Goal: Transaction & Acquisition: Download file/media

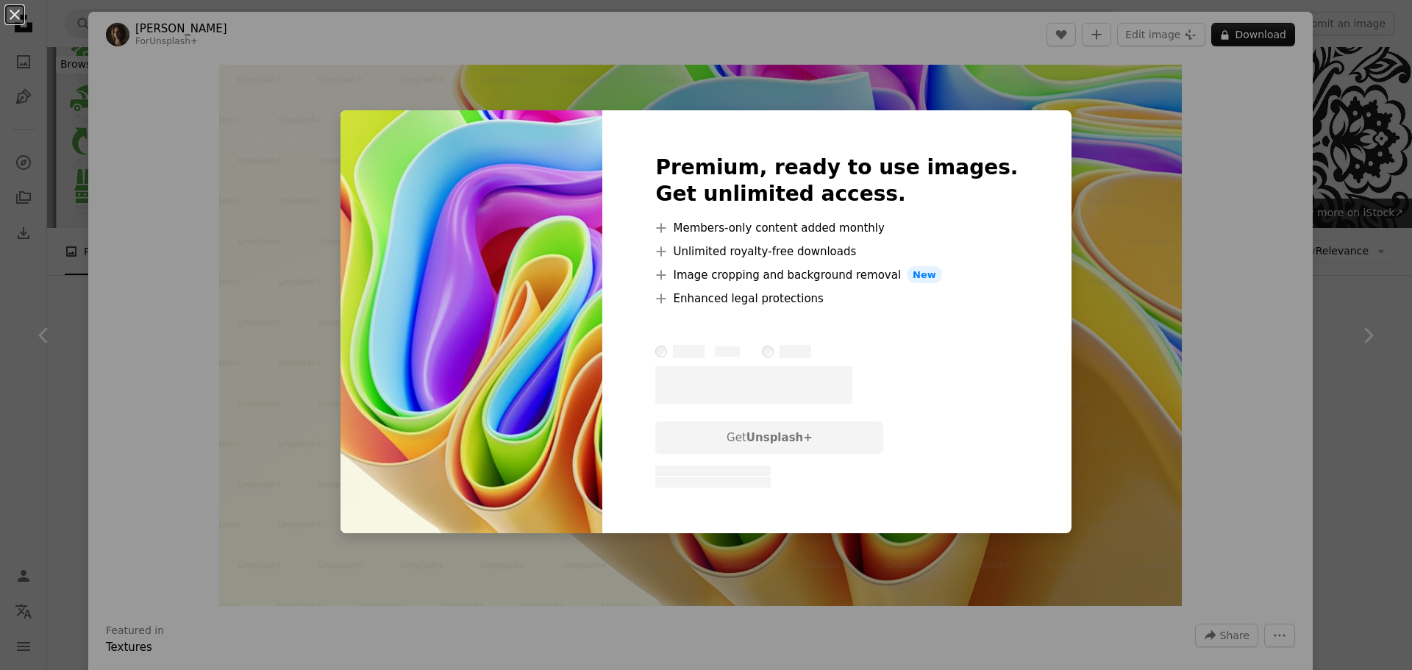
scroll to position [662, 0]
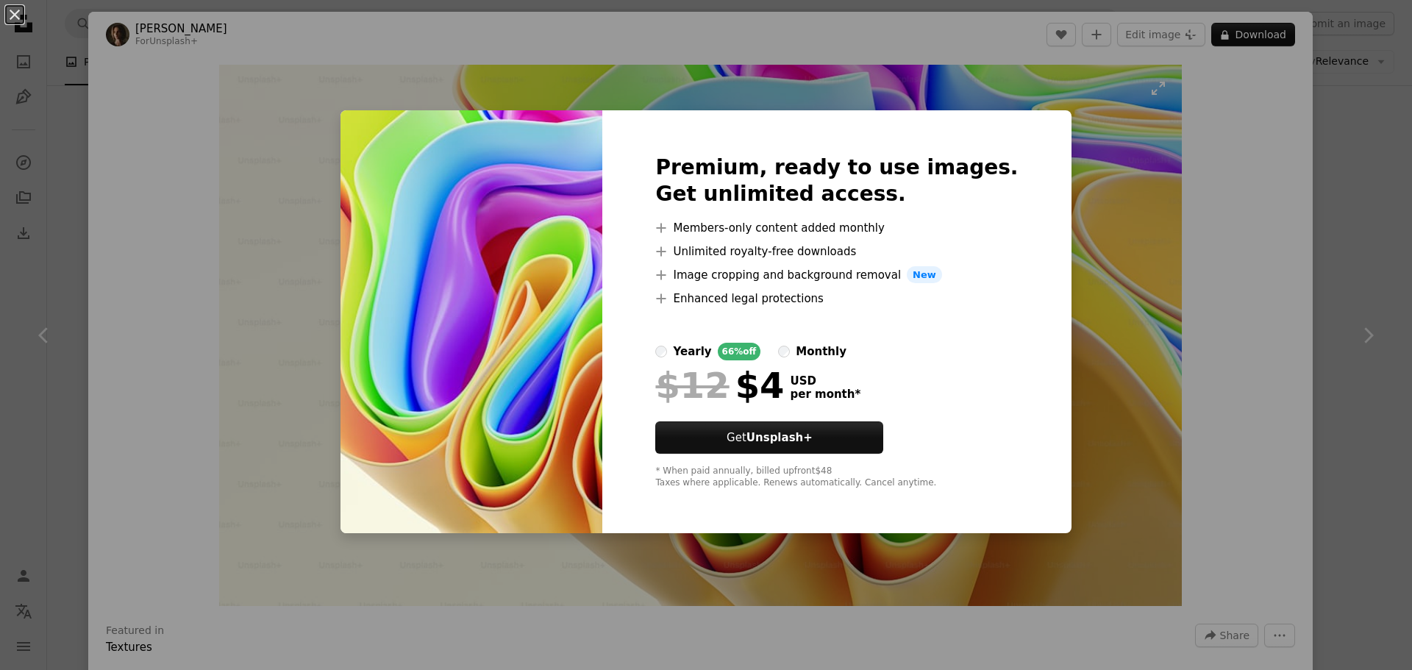
click at [1076, 252] on div "An X shape Premium, ready to use images. Get unlimited access. A plus sign Memb…" at bounding box center [706, 335] width 1412 height 670
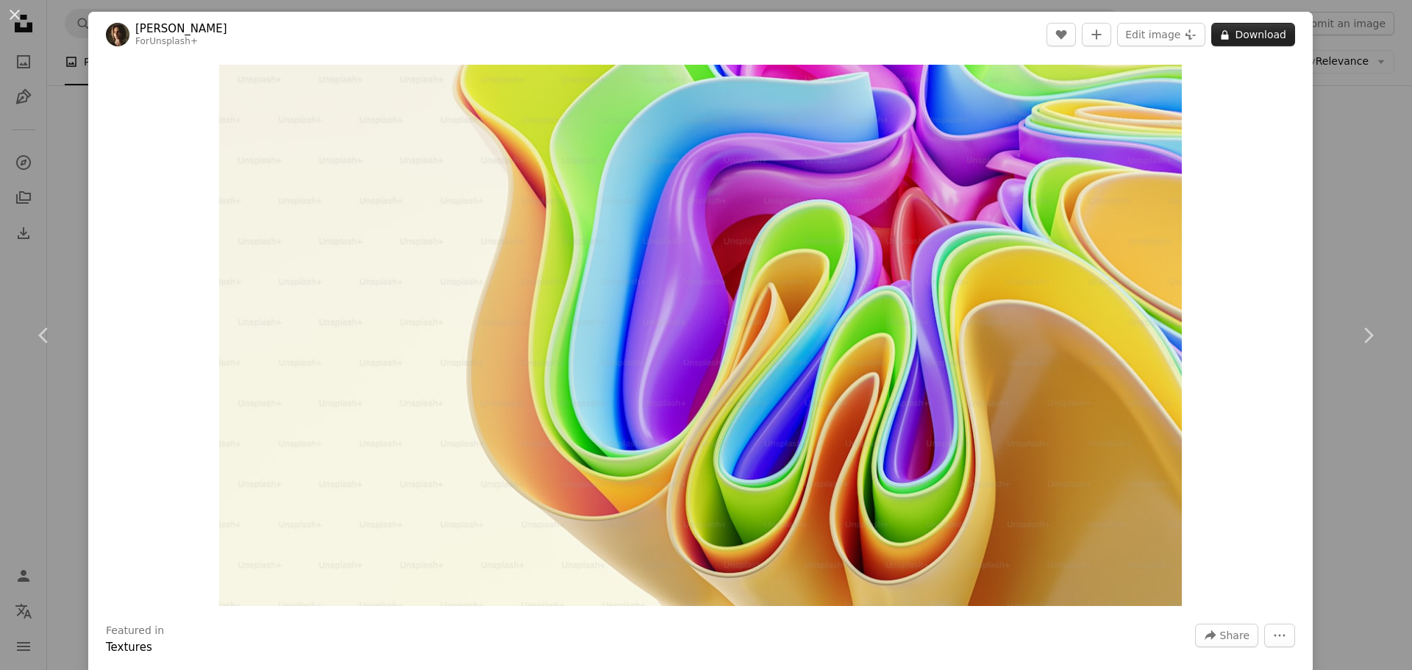
click at [1242, 29] on button "A lock Download" at bounding box center [1253, 35] width 84 height 24
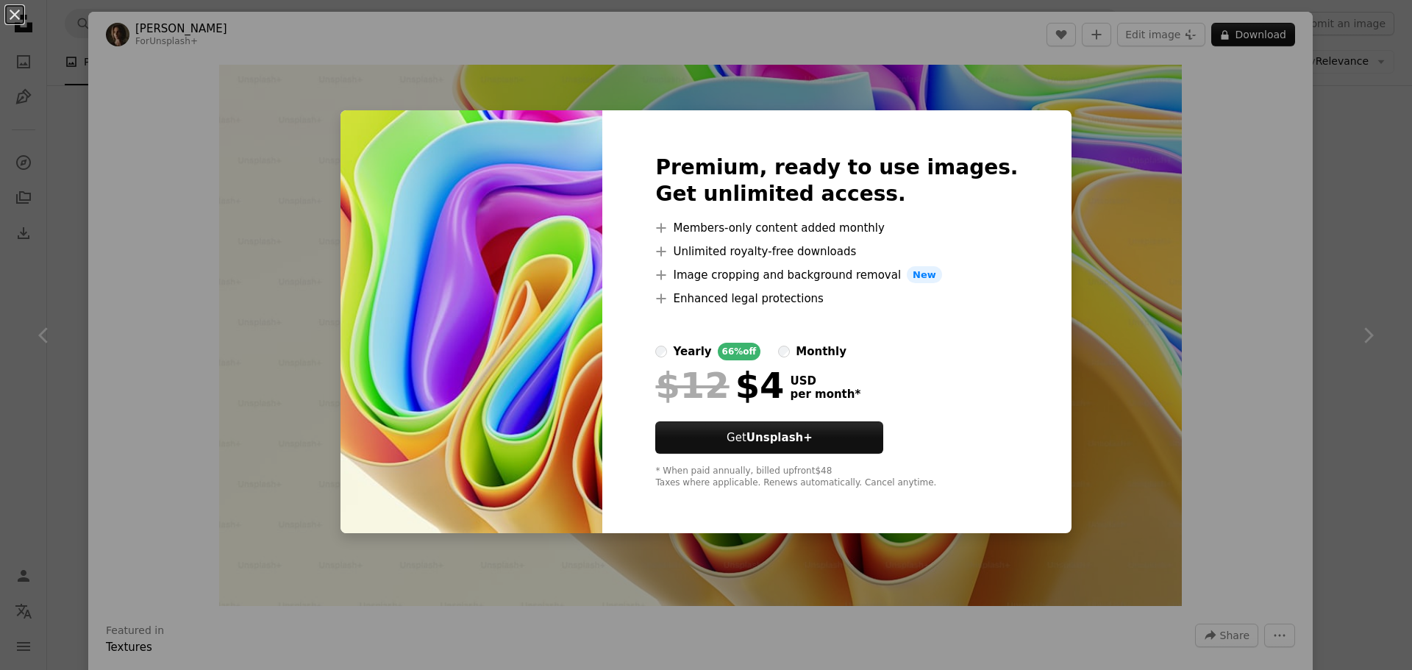
click at [1242, 35] on div "An X shape Premium, ready to use images. Get unlimited access. A plus sign Memb…" at bounding box center [706, 335] width 1412 height 670
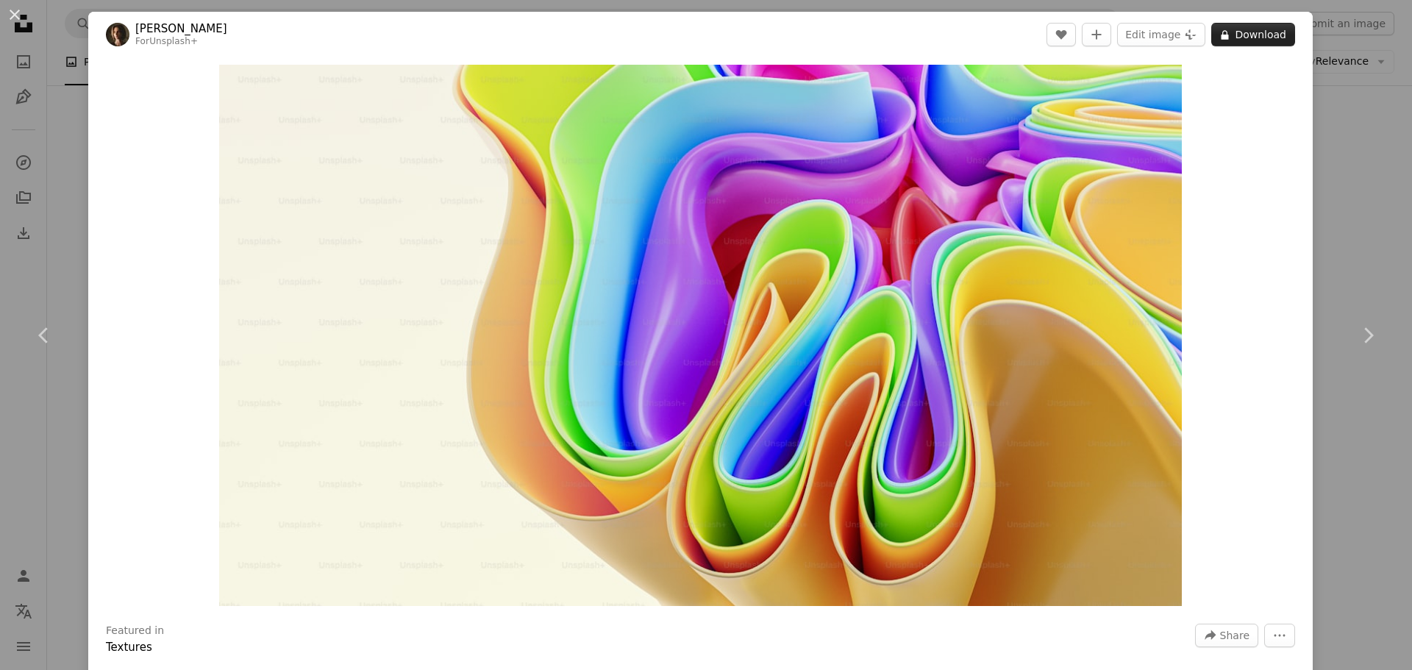
click at [1242, 35] on button "A lock Download" at bounding box center [1253, 35] width 84 height 24
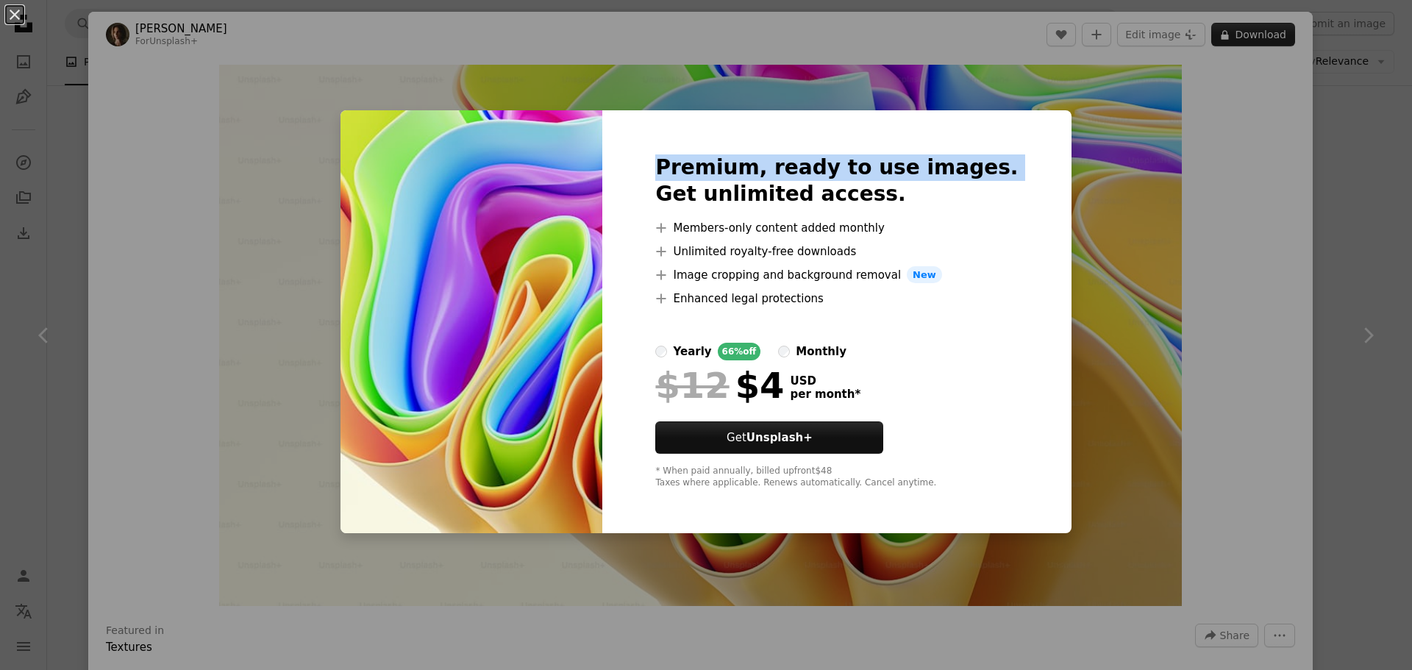
click at [1242, 35] on div "An X shape Premium, ready to use images. Get unlimited access. A plus sign Memb…" at bounding box center [706, 335] width 1412 height 670
click at [1242, 35] on button "A lock Download" at bounding box center [1253, 35] width 84 height 24
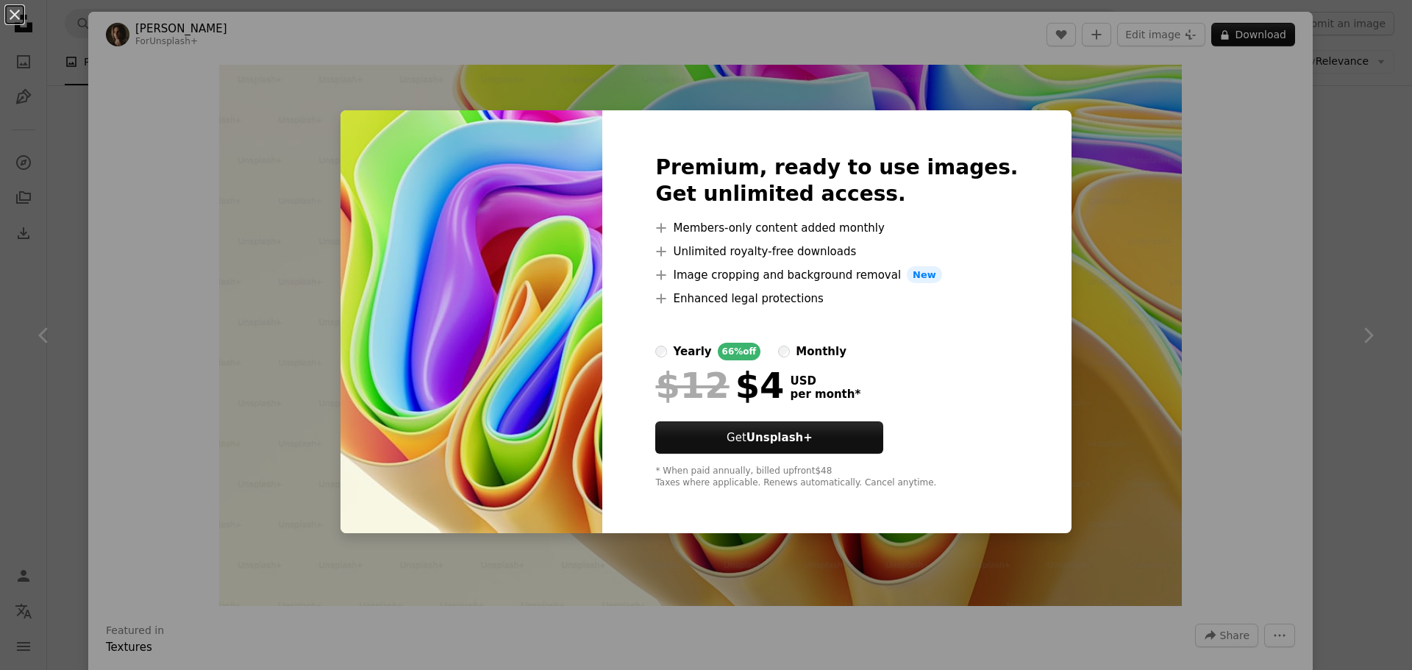
click at [1234, 43] on div "An X shape Premium, ready to use images. Get unlimited access. A plus sign Memb…" at bounding box center [706, 335] width 1412 height 670
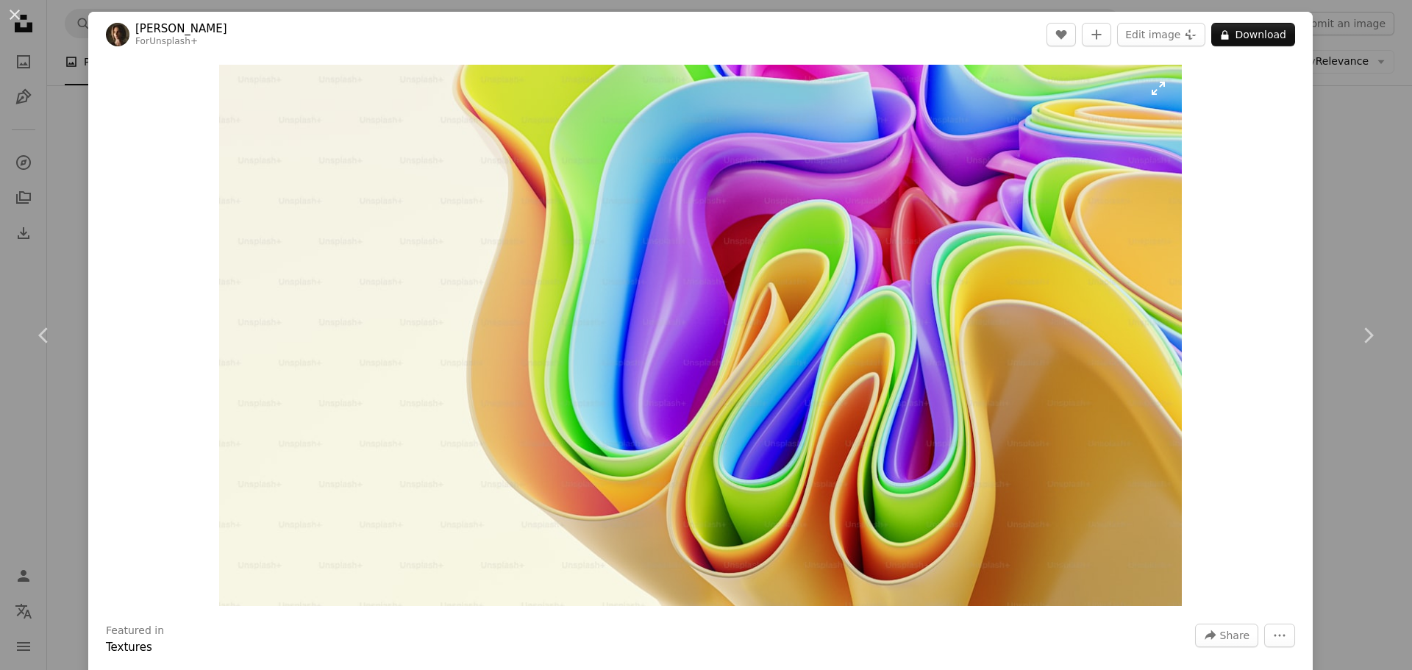
click at [981, 319] on img "Zoom in on this image" at bounding box center [700, 335] width 962 height 541
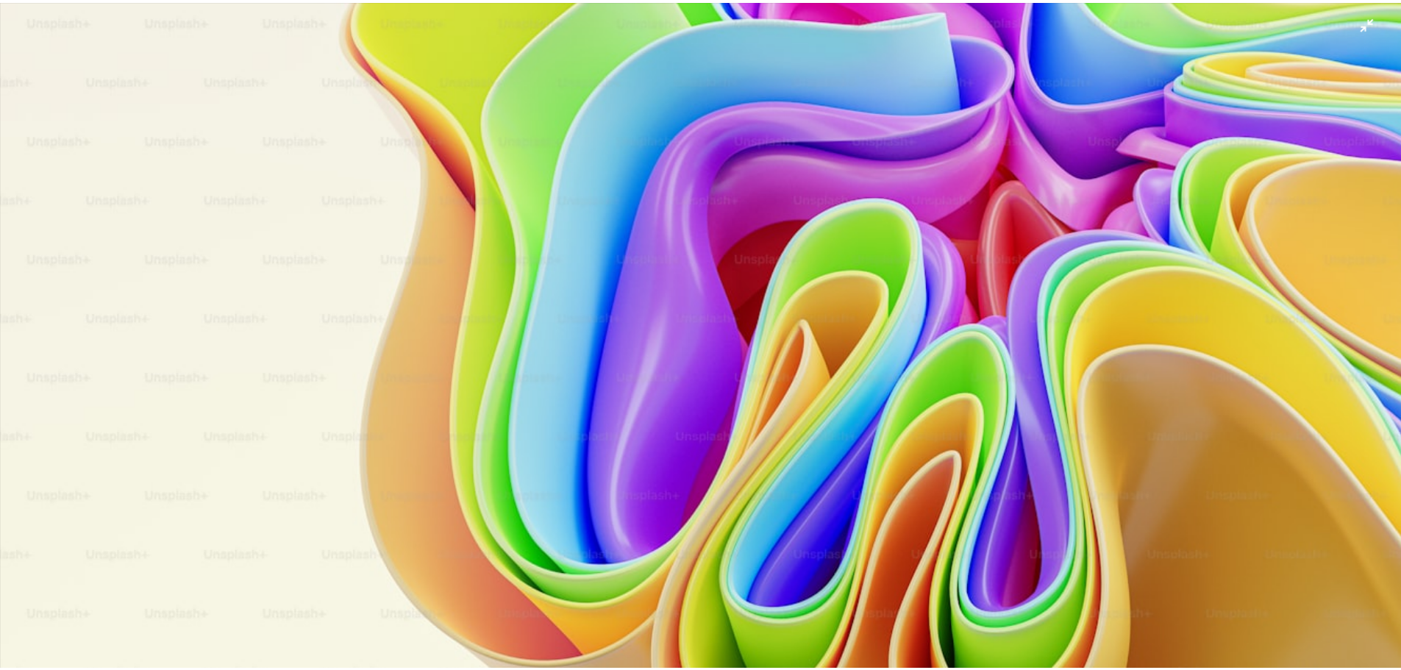
scroll to position [57, 0]
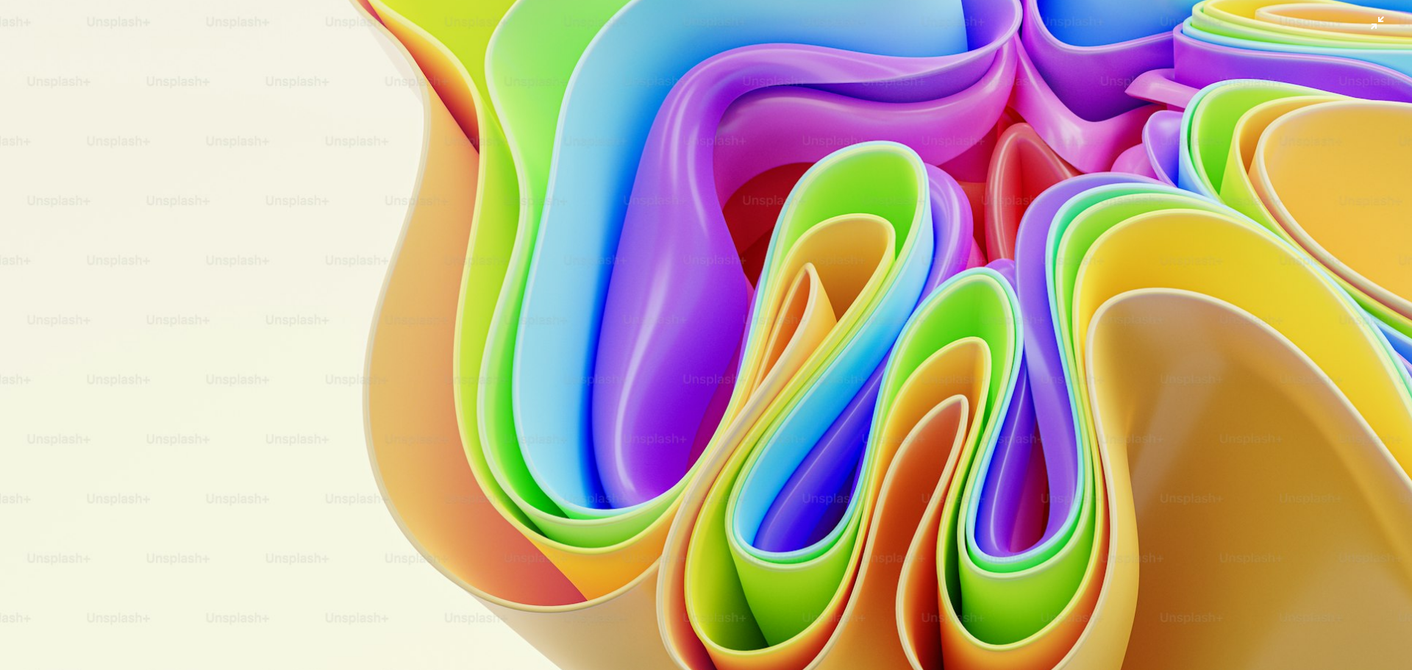
click at [981, 318] on img "Zoom out on this image" at bounding box center [705, 340] width 1413 height 795
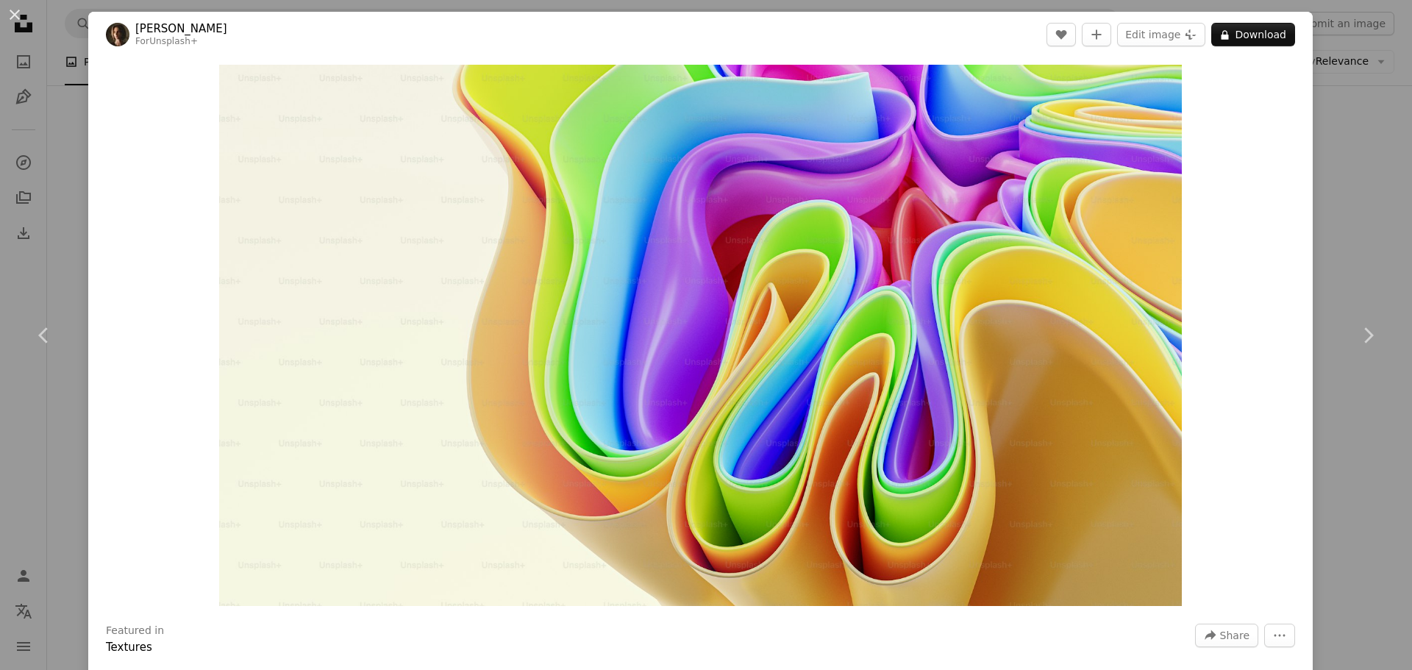
drag, startPoint x: 1064, startPoint y: 274, endPoint x: 1055, endPoint y: 260, distance: 17.1
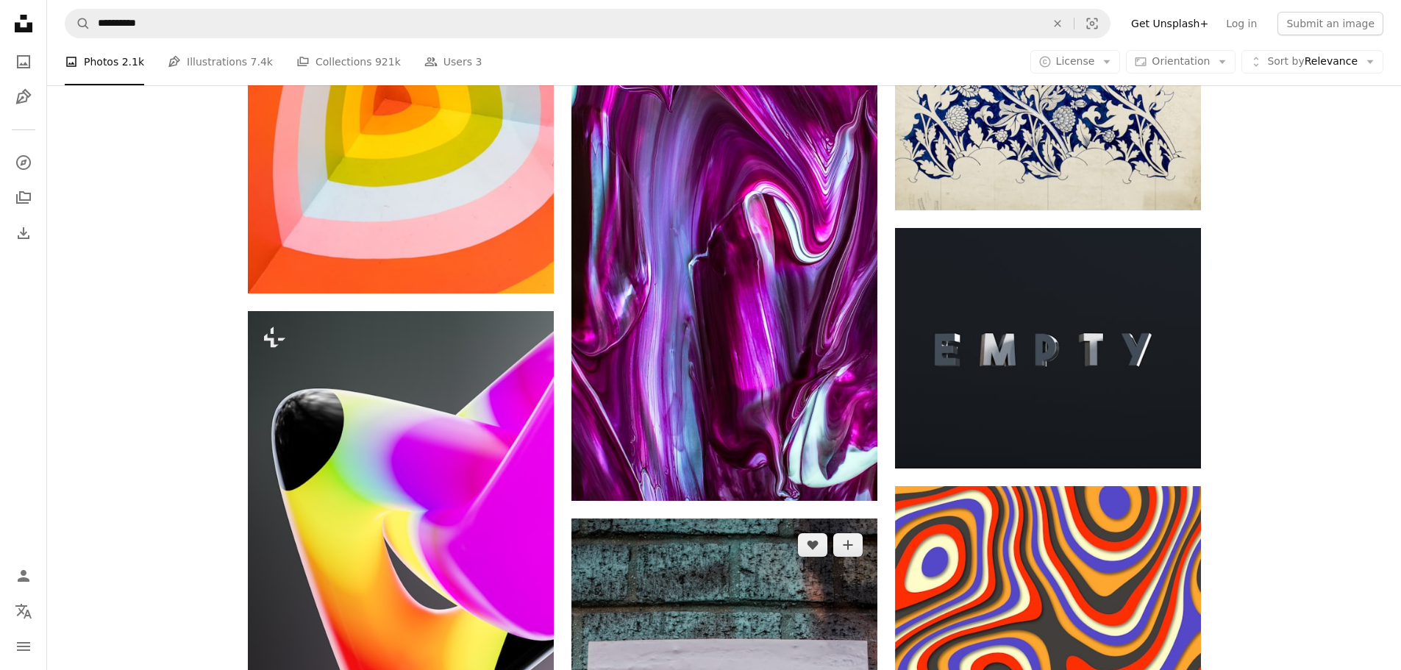
scroll to position [1029, 0]
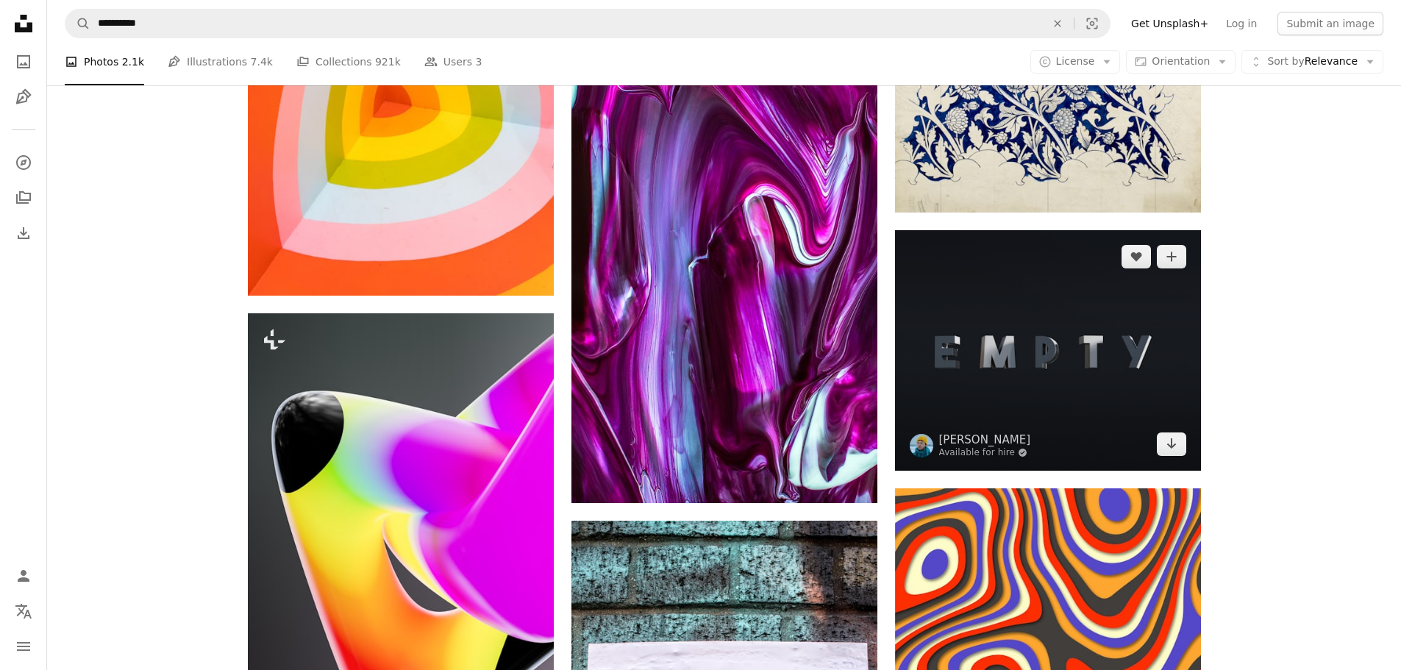
click at [1041, 351] on img at bounding box center [1048, 350] width 306 height 240
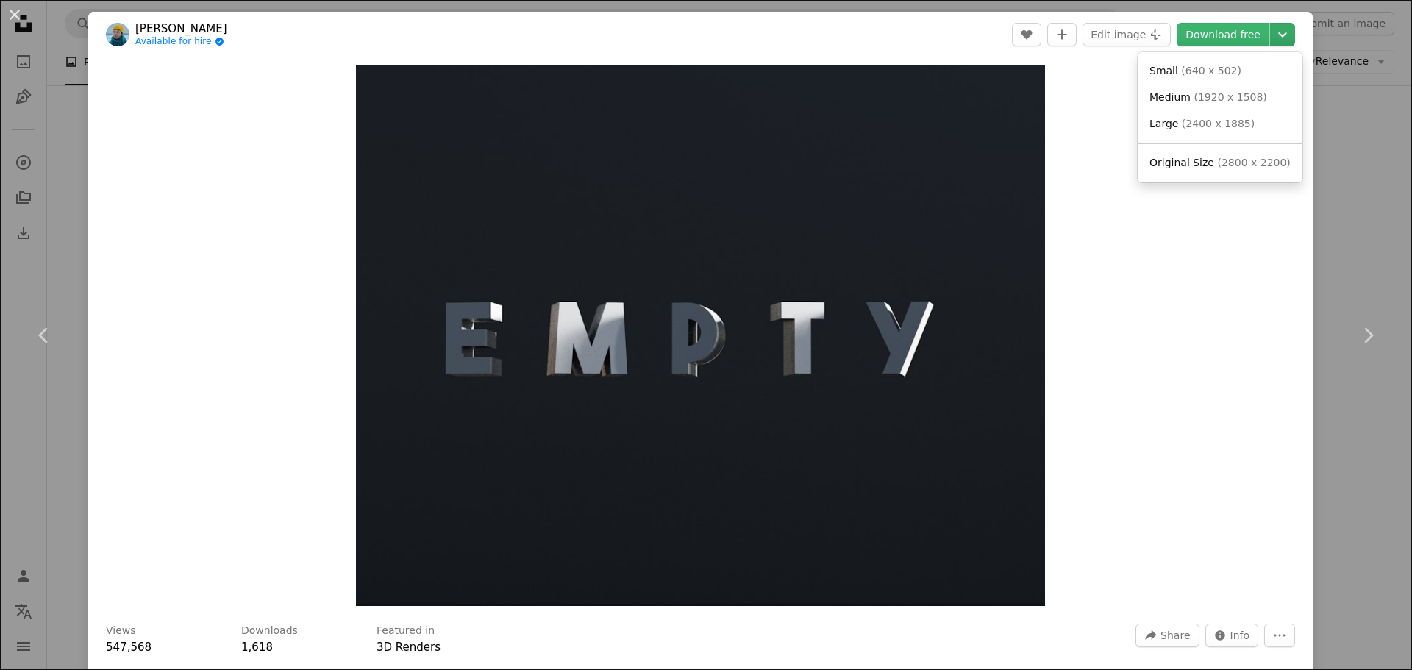
click at [1270, 33] on icon "Chevron down" at bounding box center [1282, 35] width 24 height 18
click at [1181, 170] on span "Original Size ( 2800 x 2200 )" at bounding box center [1219, 163] width 141 height 15
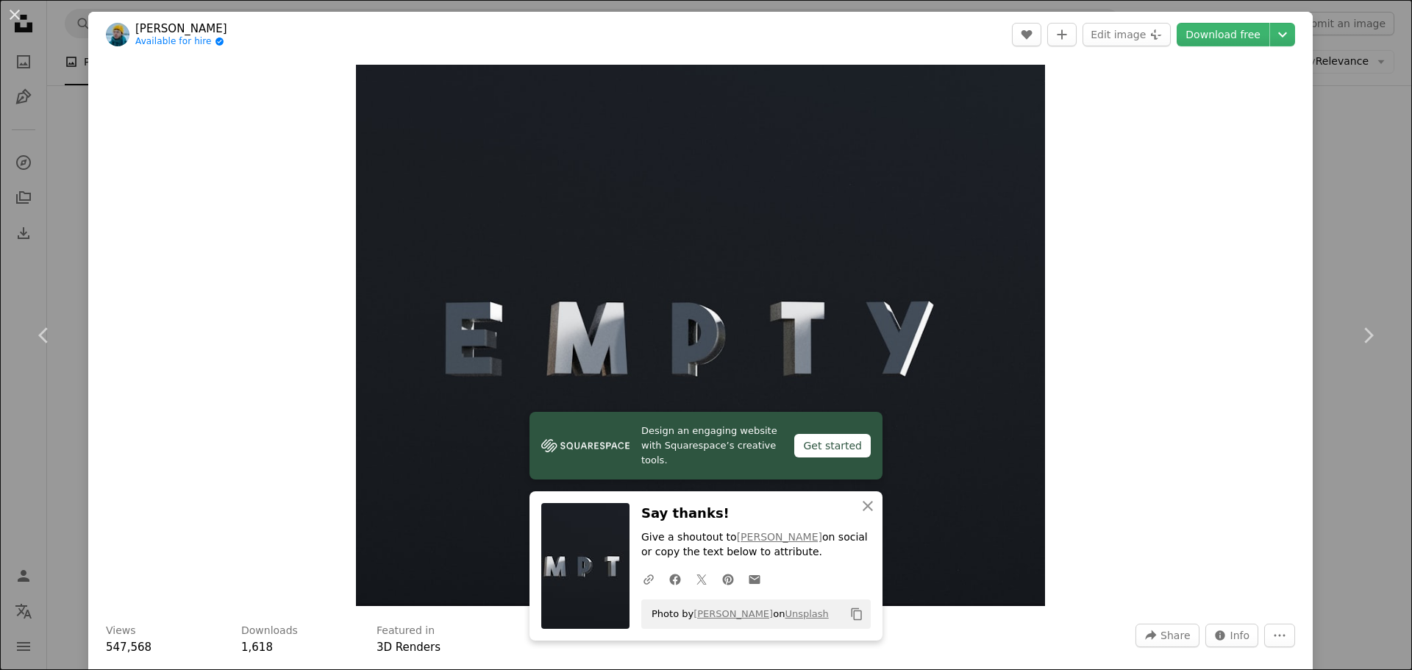
drag, startPoint x: 956, startPoint y: 513, endPoint x: 941, endPoint y: 529, distance: 21.8
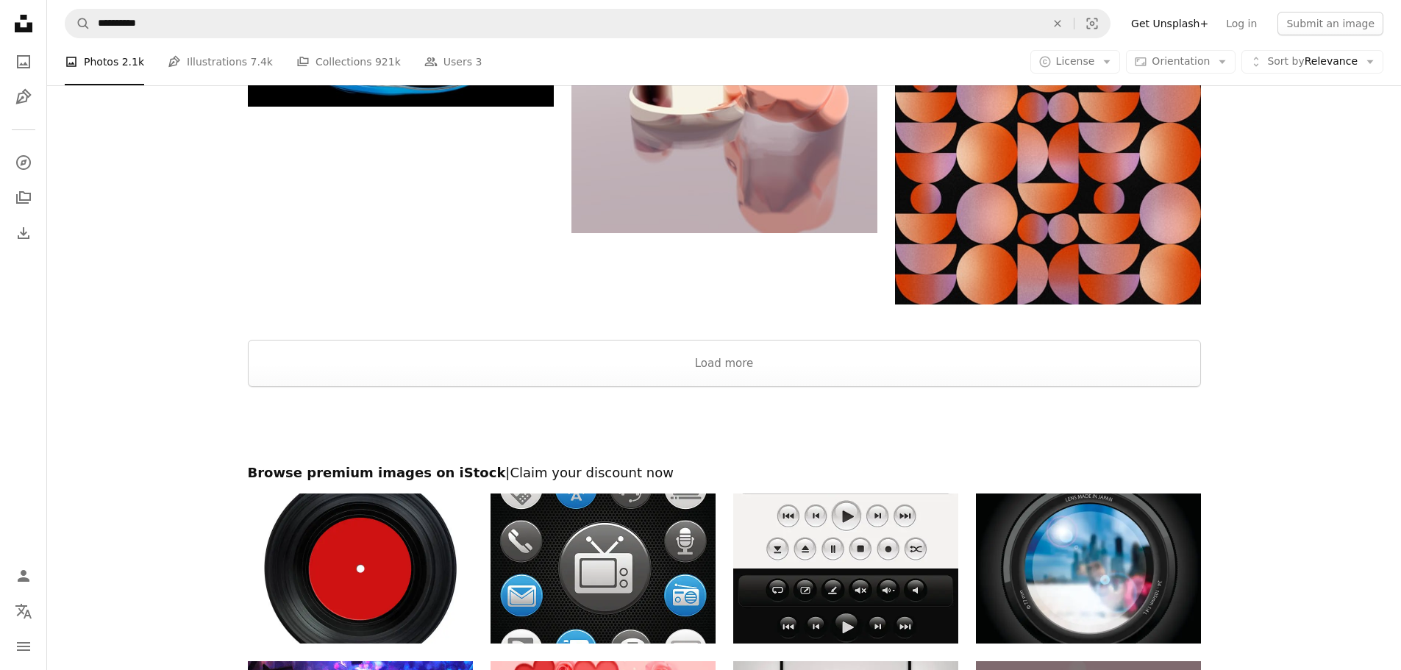
scroll to position [2573, 0]
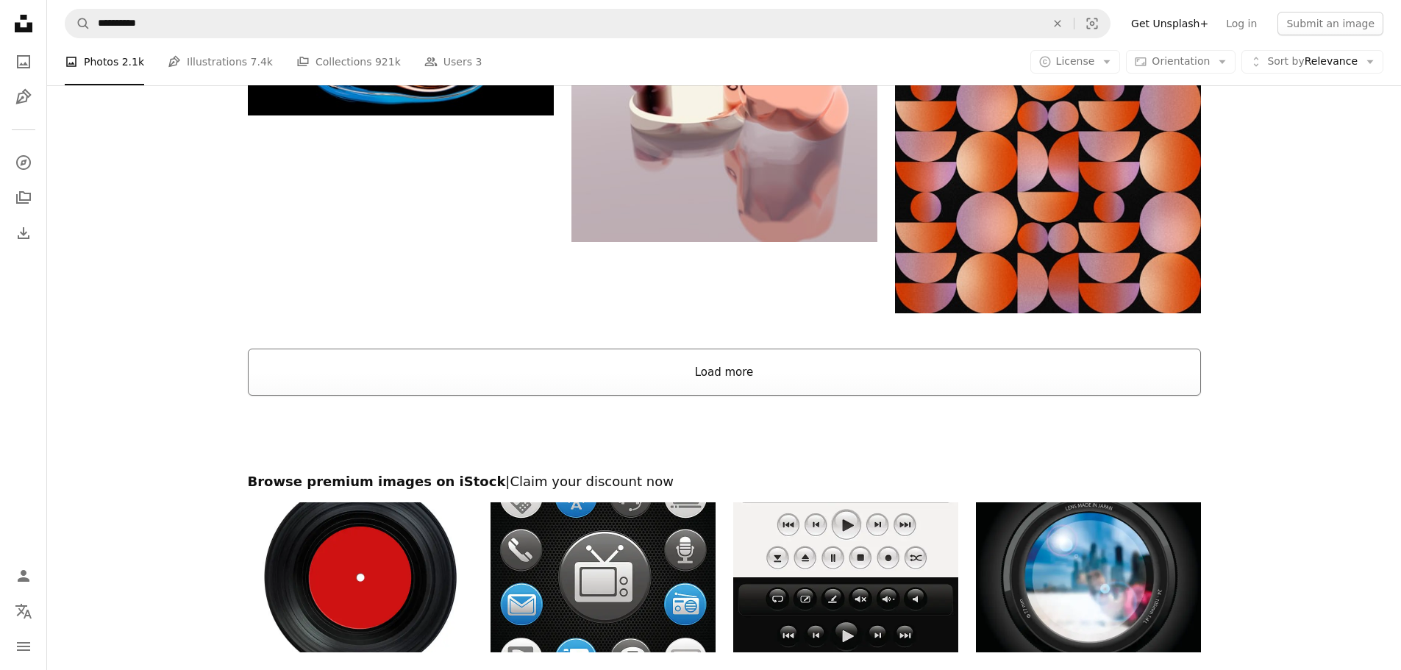
click at [717, 365] on button "Load more" at bounding box center [724, 371] width 953 height 47
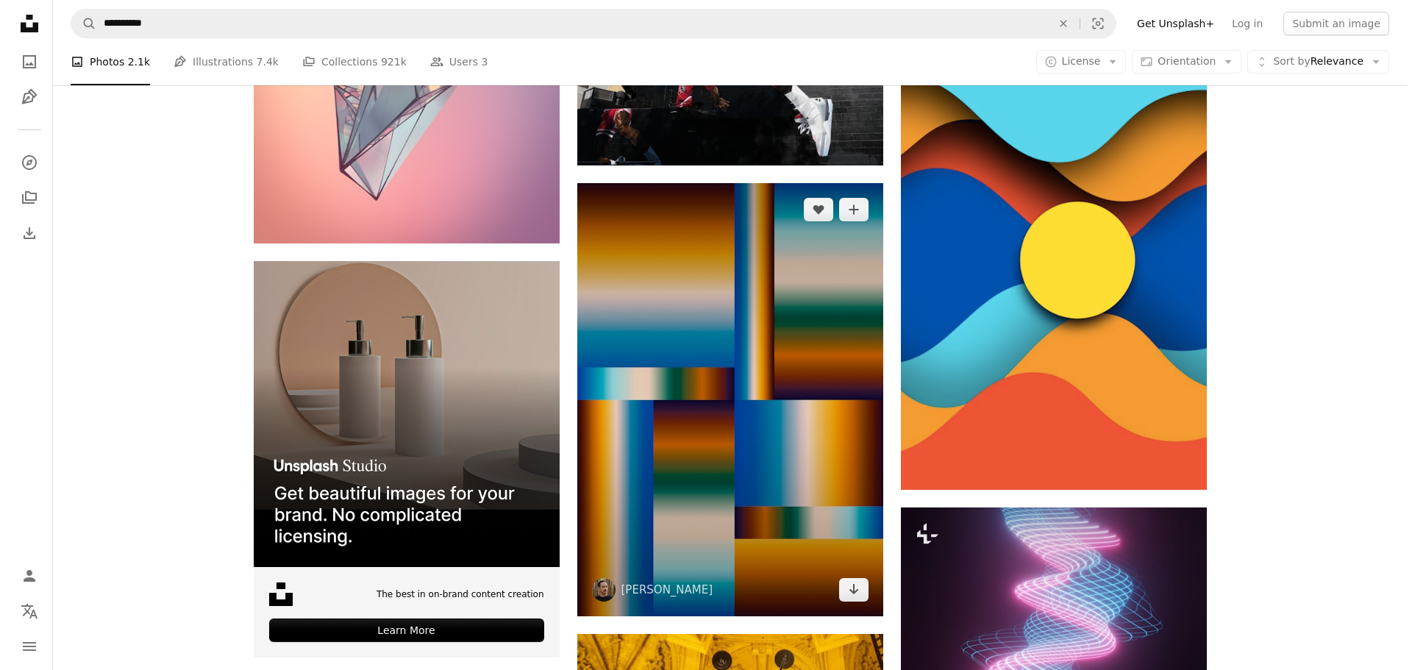
scroll to position [2867, 0]
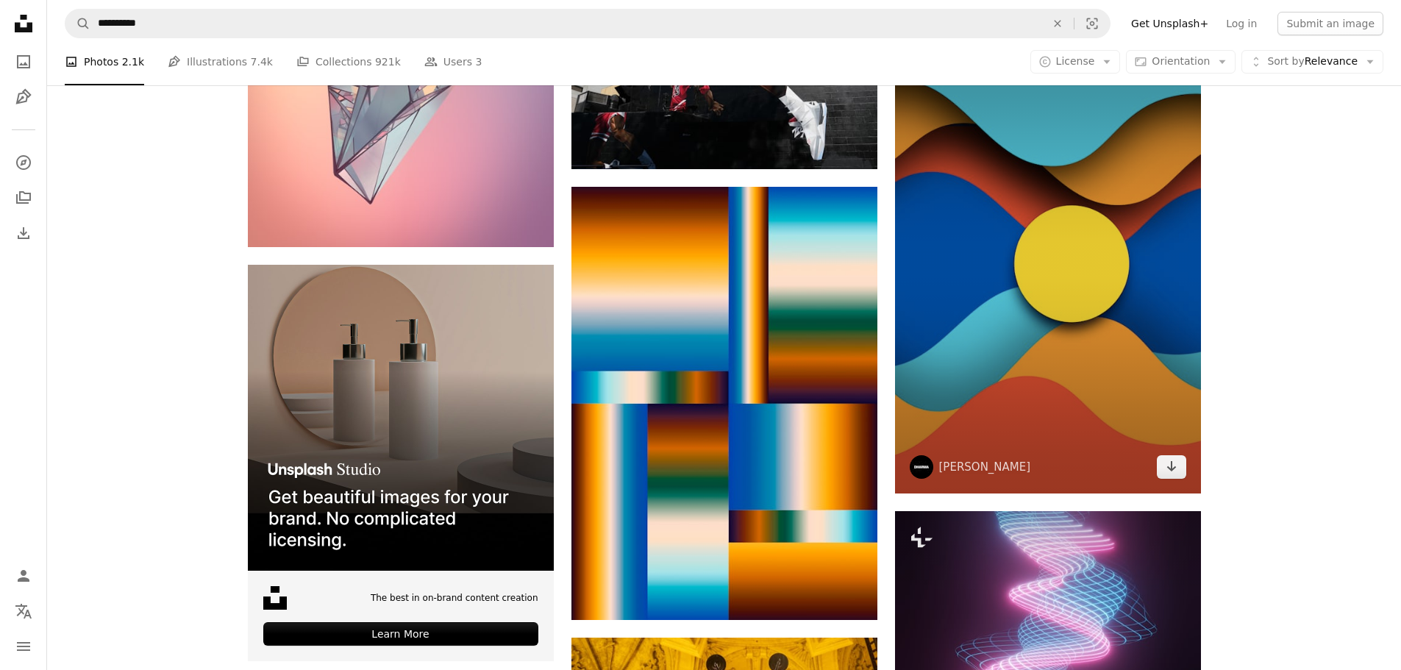
click at [1055, 355] on img at bounding box center [1048, 265] width 306 height 457
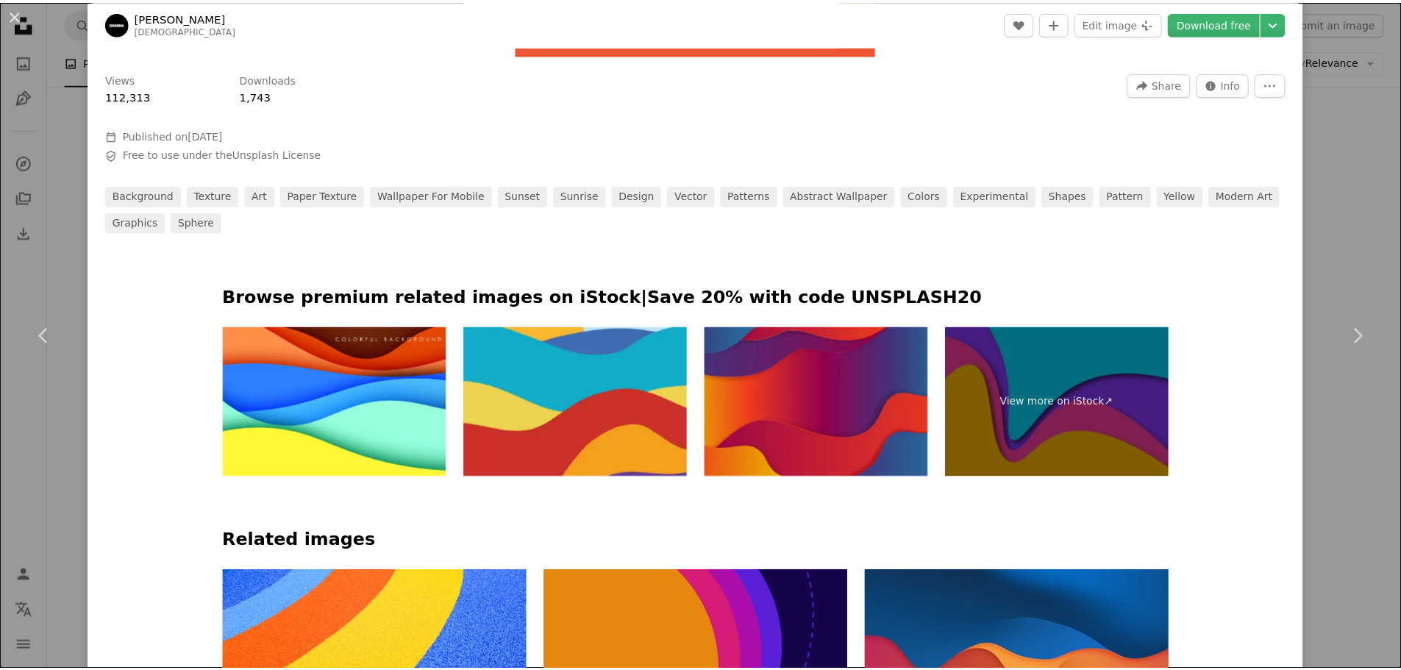
scroll to position [662, 0]
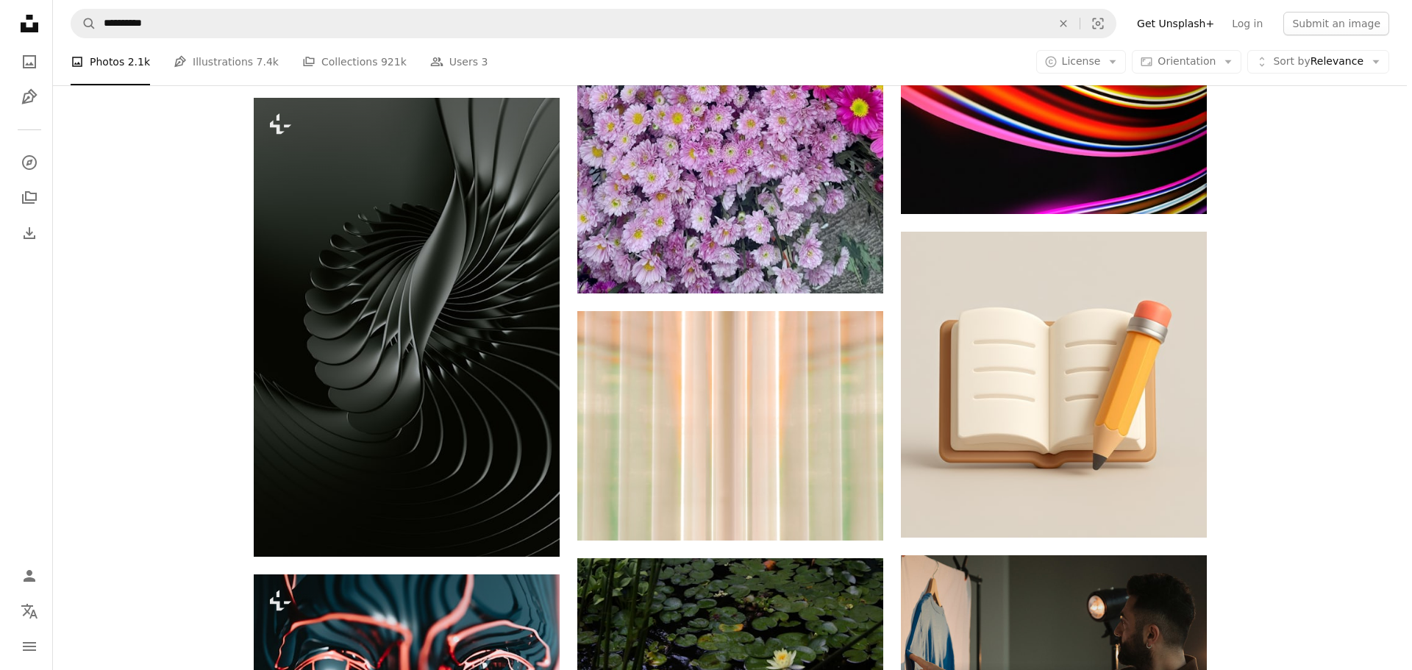
scroll to position [4926, 0]
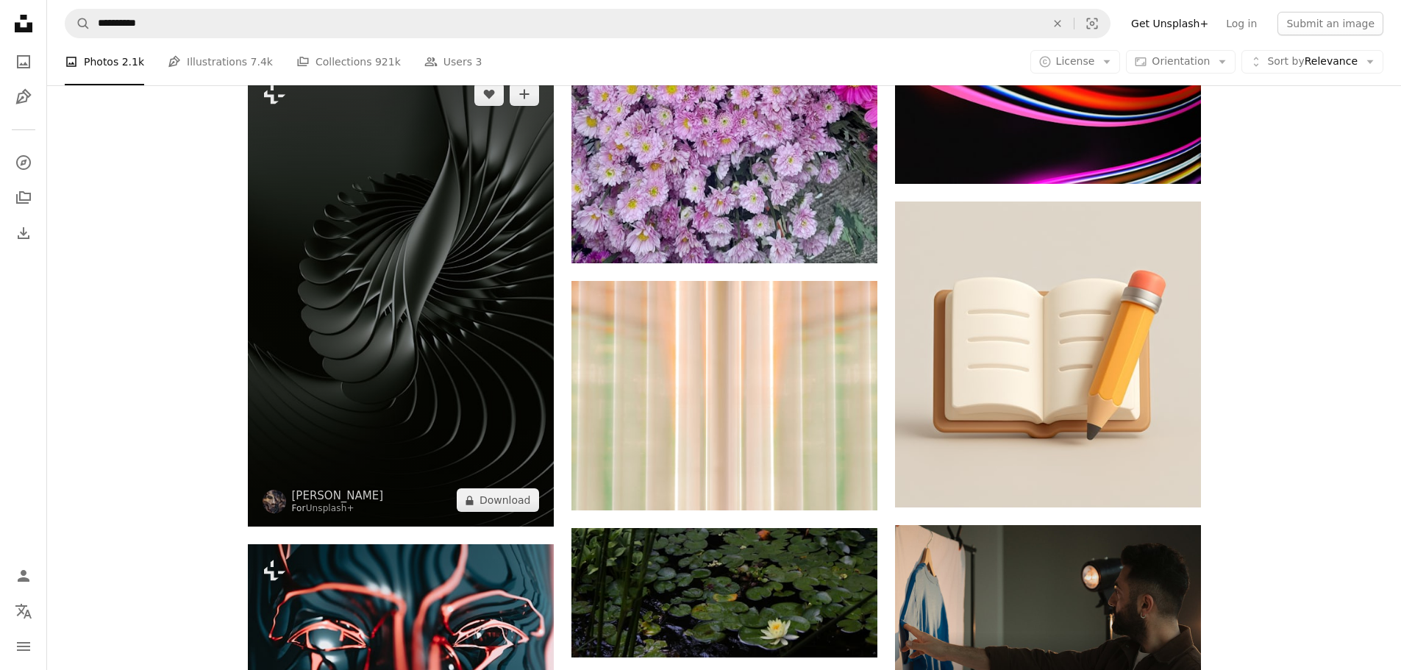
click at [403, 235] on img at bounding box center [401, 297] width 306 height 459
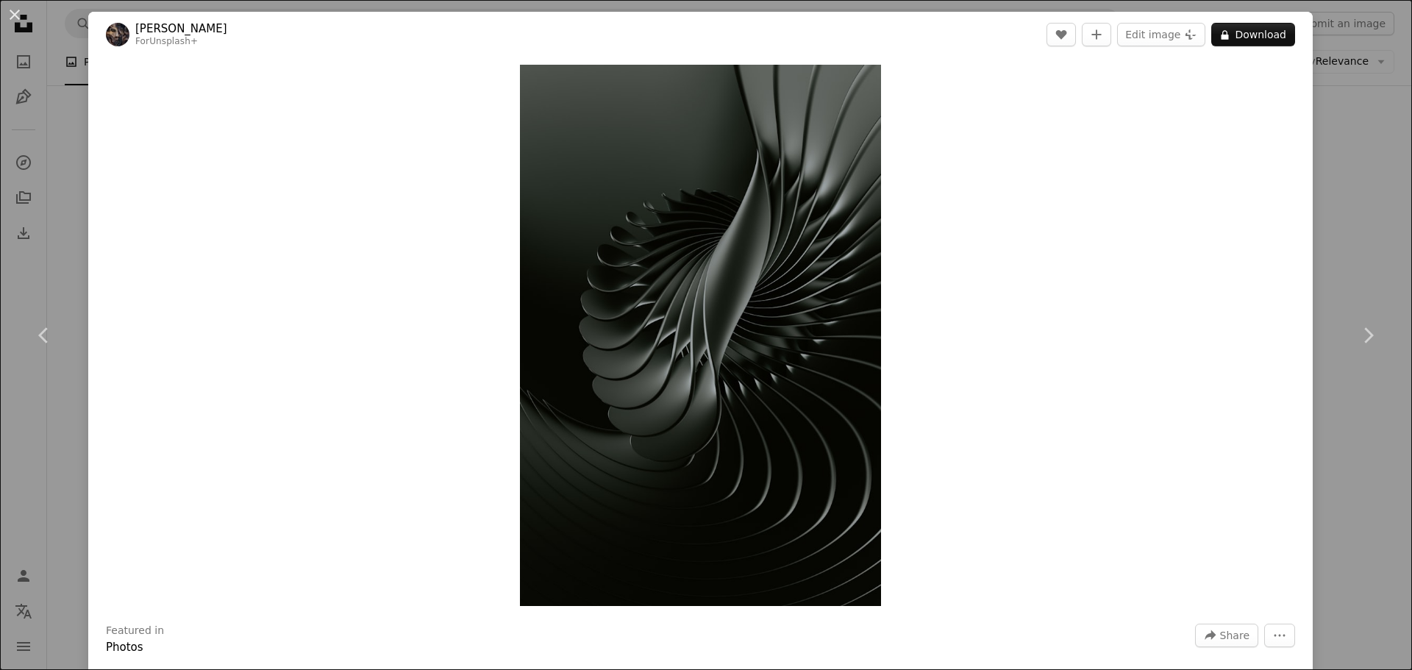
drag, startPoint x: 1076, startPoint y: 436, endPoint x: 1038, endPoint y: 426, distance: 39.6
click at [1068, 432] on div "Zoom in" at bounding box center [700, 335] width 1224 height 556
click at [983, 231] on div "Zoom in" at bounding box center [700, 335] width 1224 height 556
drag, startPoint x: 996, startPoint y: 521, endPoint x: 1016, endPoint y: 501, distance: 28.1
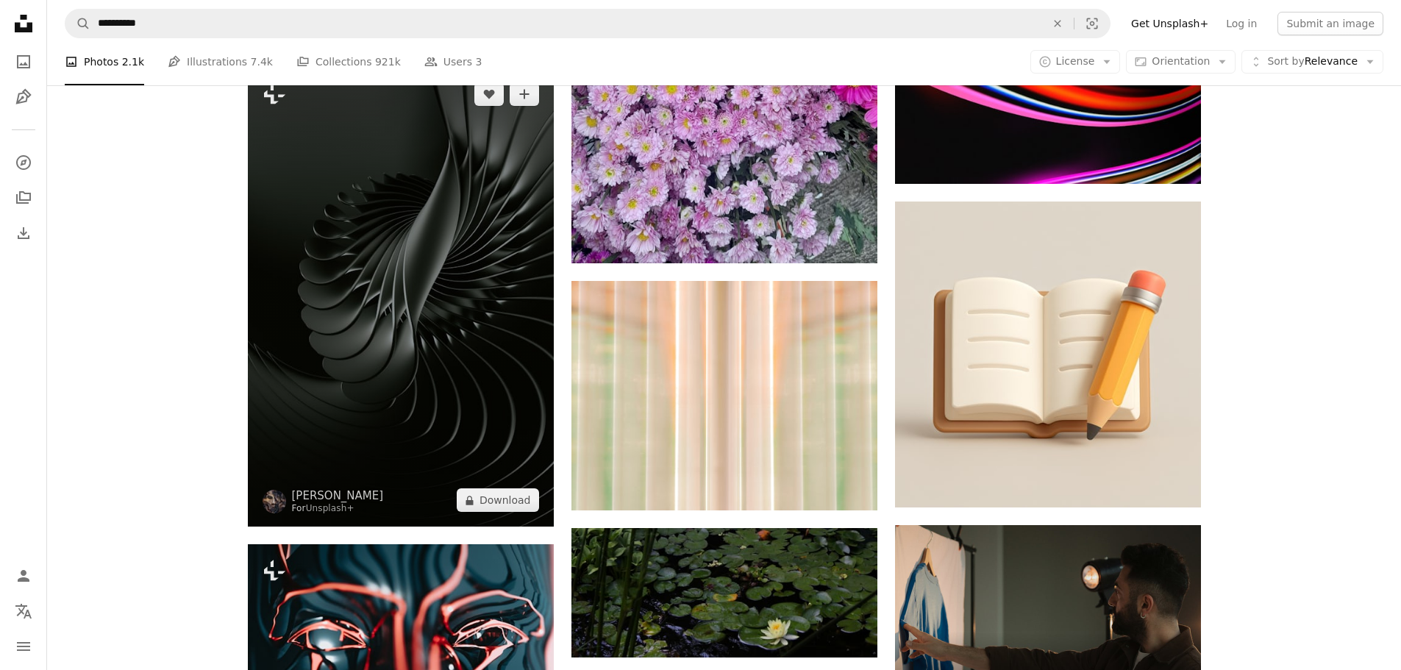
drag, startPoint x: 245, startPoint y: 262, endPoint x: 251, endPoint y: 273, distance: 13.2
